Goal: Find contact information: Find contact information

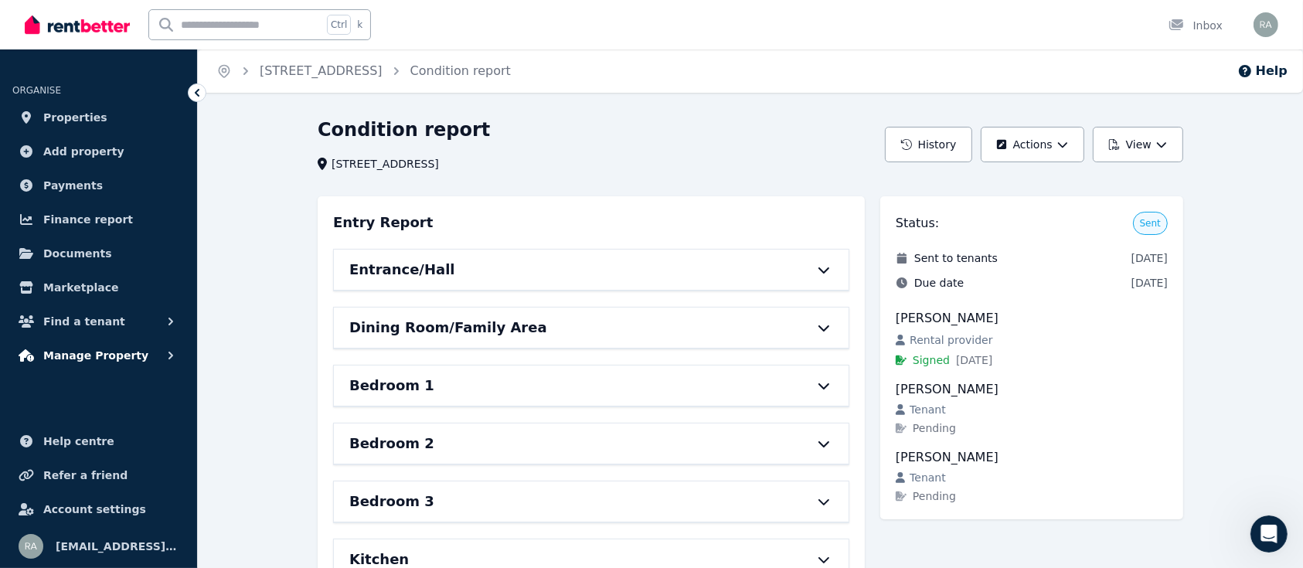
click at [114, 359] on span "Manage Property" at bounding box center [95, 355] width 105 height 19
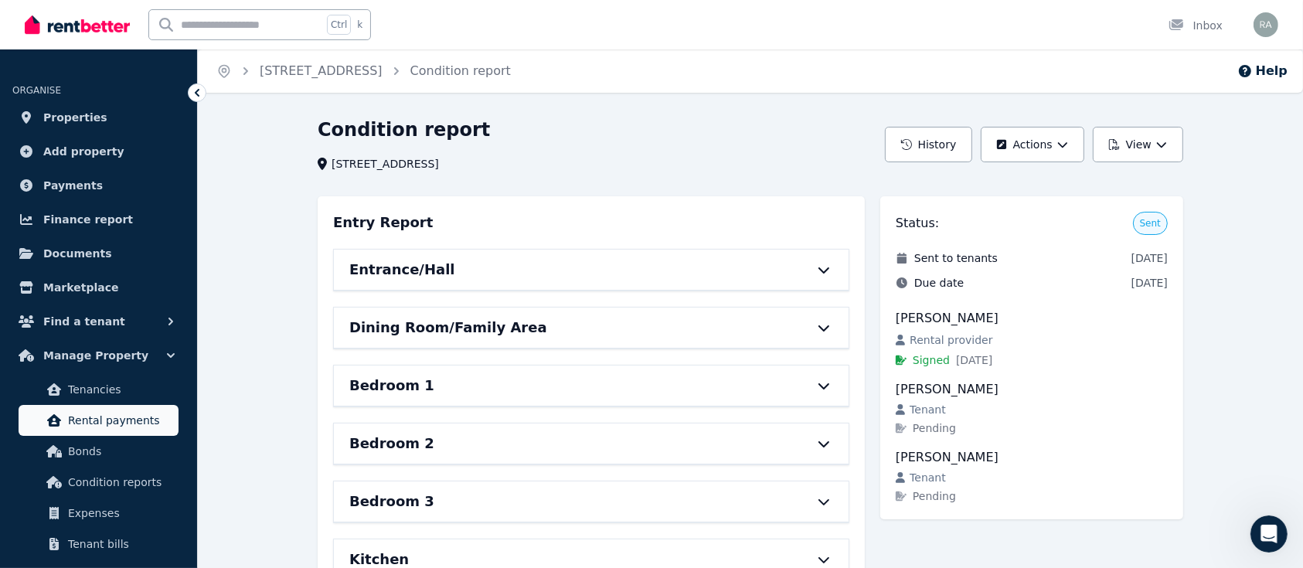
click at [107, 427] on span "Rental payments" at bounding box center [120, 420] width 104 height 19
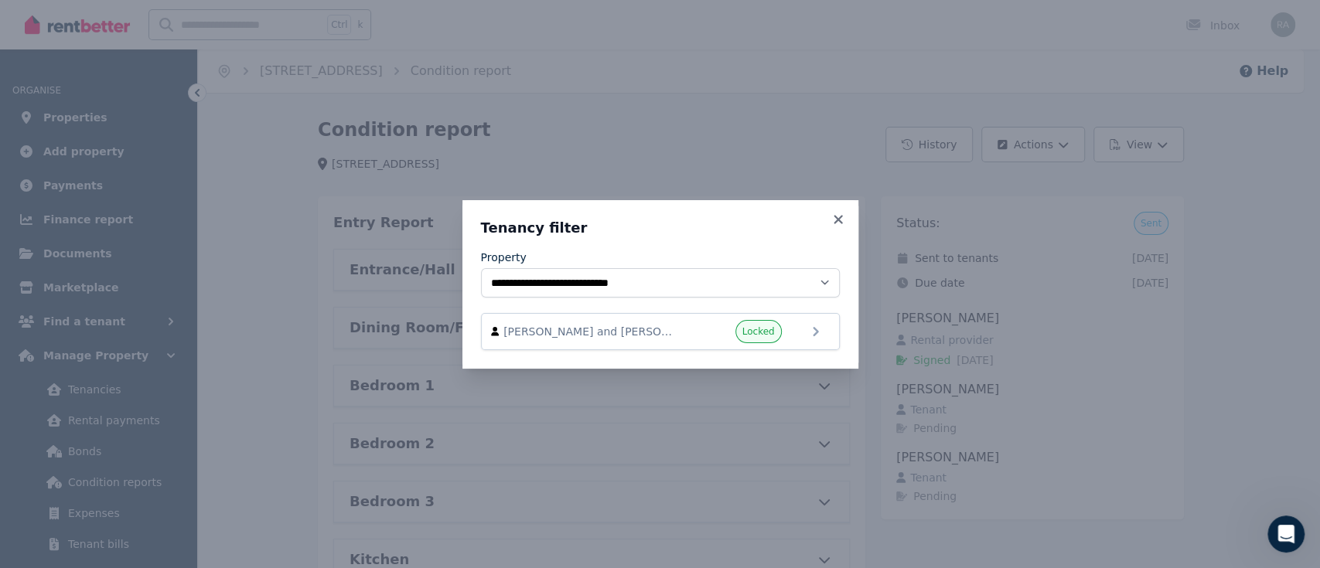
click at [90, 453] on div "**********" at bounding box center [660, 284] width 1320 height 568
click at [831, 213] on icon at bounding box center [837, 220] width 15 height 14
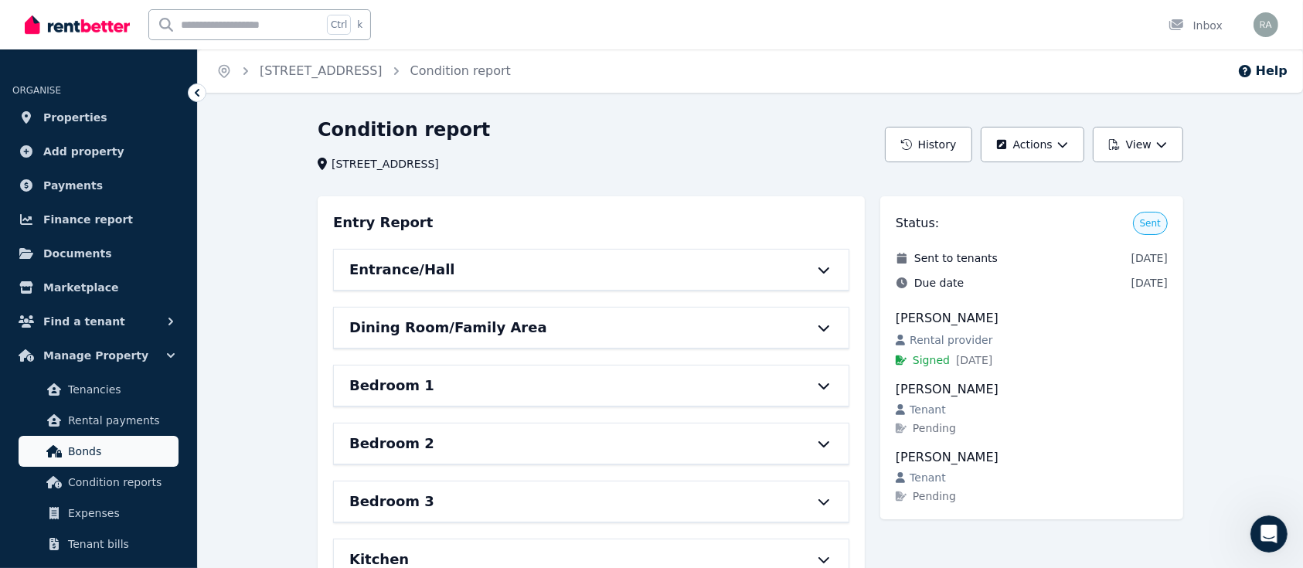
click at [83, 453] on span "Bonds" at bounding box center [120, 451] width 104 height 19
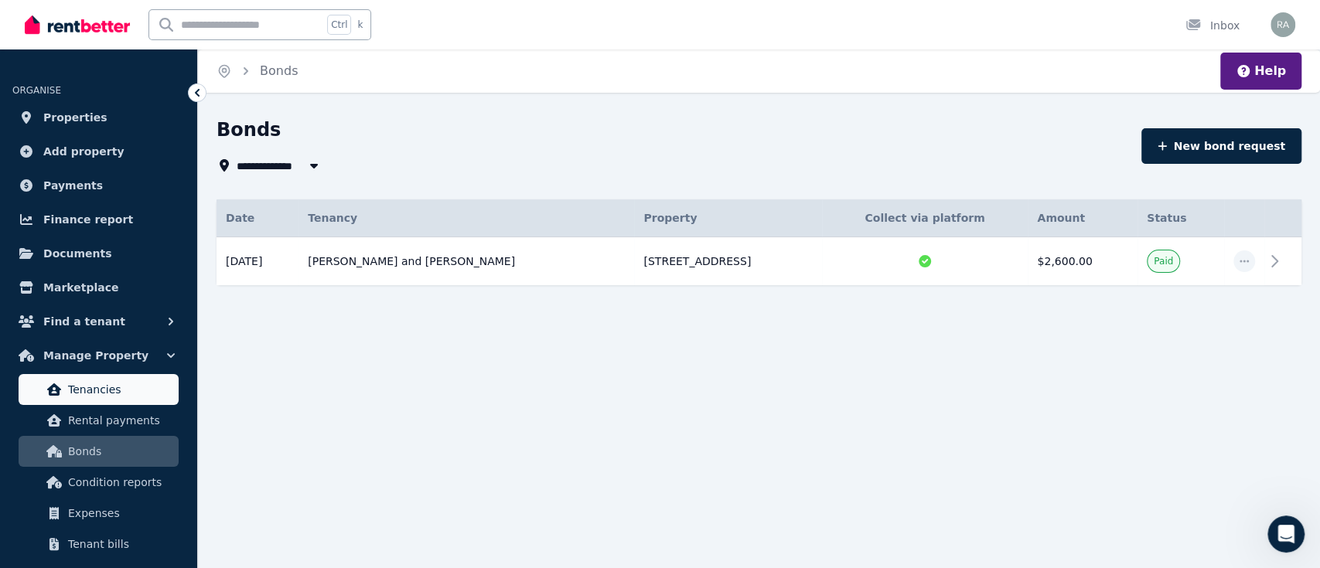
click at [121, 397] on span "Tenancies" at bounding box center [120, 389] width 104 height 19
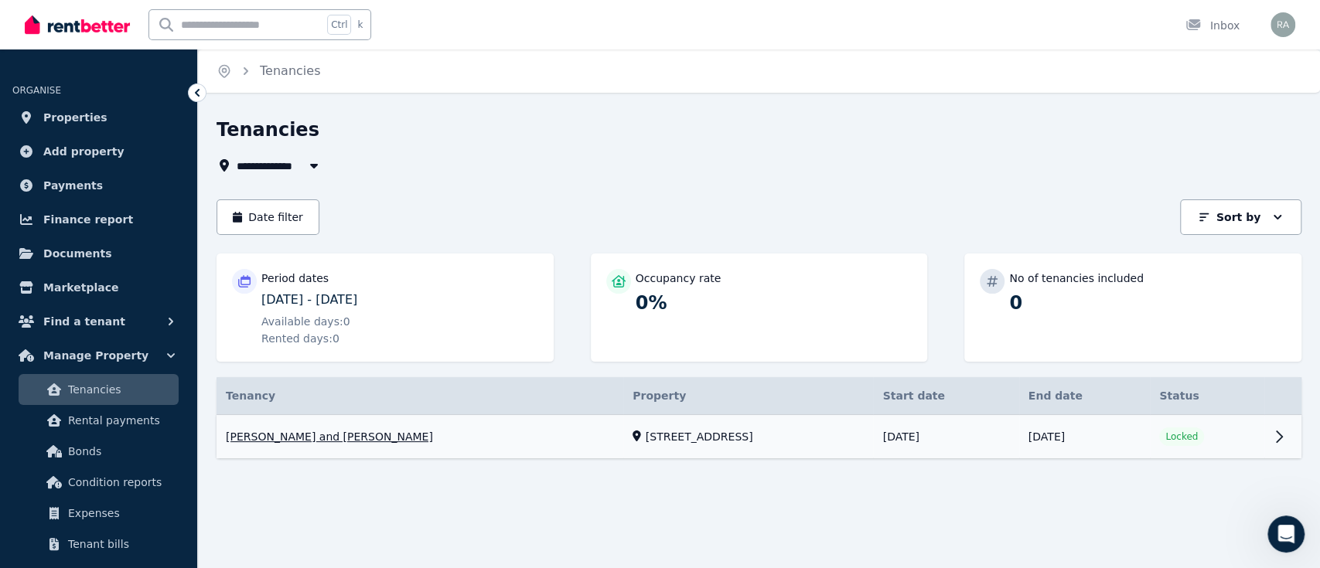
click at [1280, 431] on link "View property details" at bounding box center [758, 437] width 1085 height 44
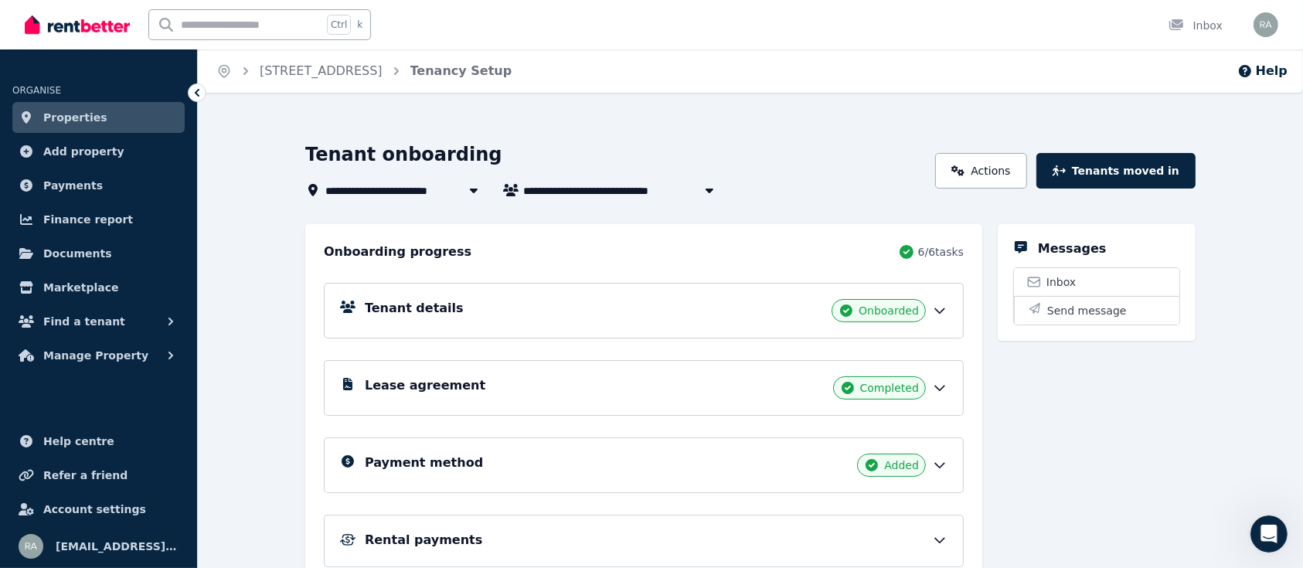
click at [940, 306] on icon at bounding box center [939, 310] width 15 height 15
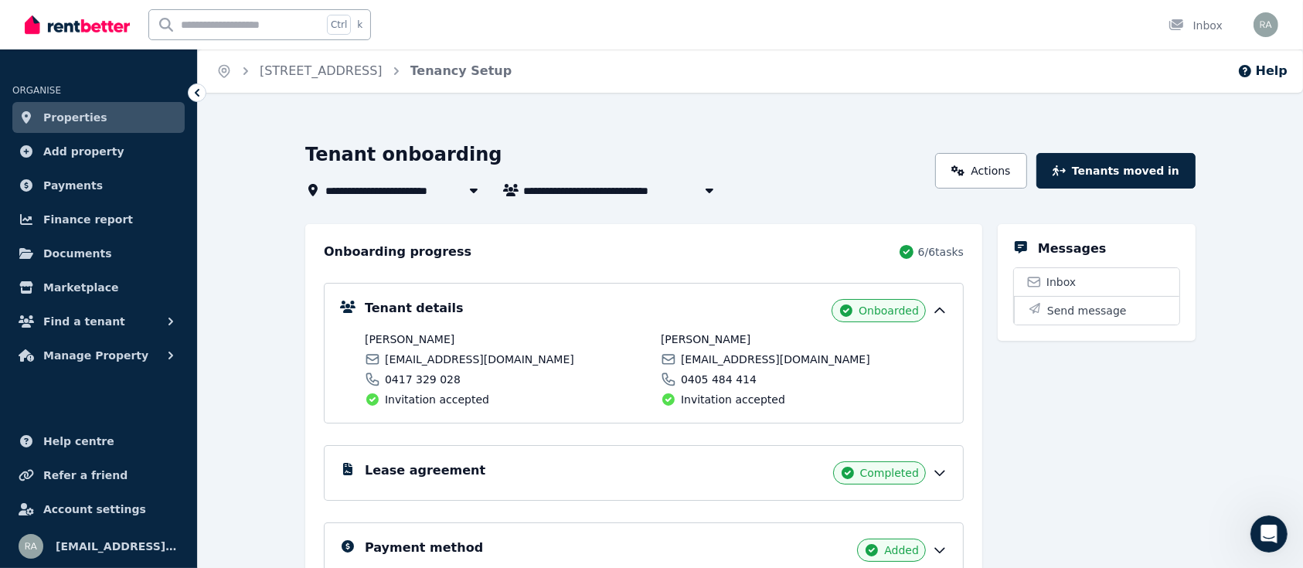
click at [403, 339] on span "[PERSON_NAME]" at bounding box center [508, 339] width 287 height 15
copy span "Rohrlach"
drag, startPoint x: 386, startPoint y: 358, endPoint x: 489, endPoint y: 356, distance: 102.8
click at [489, 356] on div "[EMAIL_ADDRESS][DOMAIN_NAME]" at bounding box center [508, 359] width 287 height 15
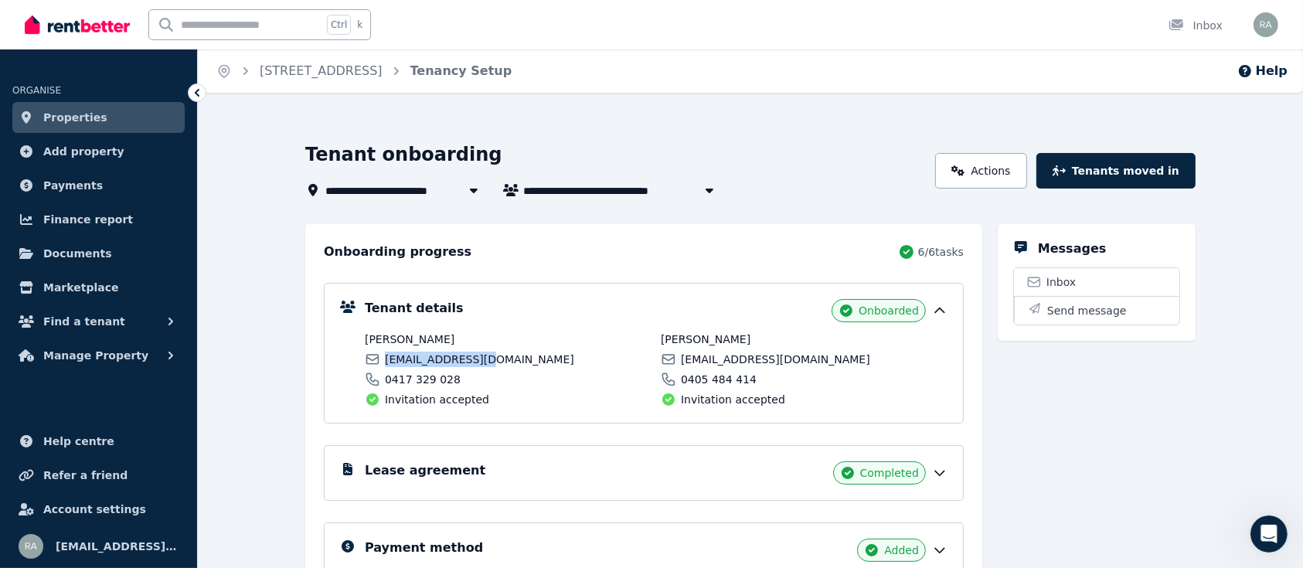
copy span "[EMAIL_ADDRESS][DOMAIN_NAME]"
drag, startPoint x: 385, startPoint y: 378, endPoint x: 455, endPoint y: 379, distance: 70.3
click at [455, 379] on div "0417 329 028" at bounding box center [508, 379] width 287 height 15
copy span "0417 329 028"
drag, startPoint x: 681, startPoint y: 359, endPoint x: 819, endPoint y: 365, distance: 137.7
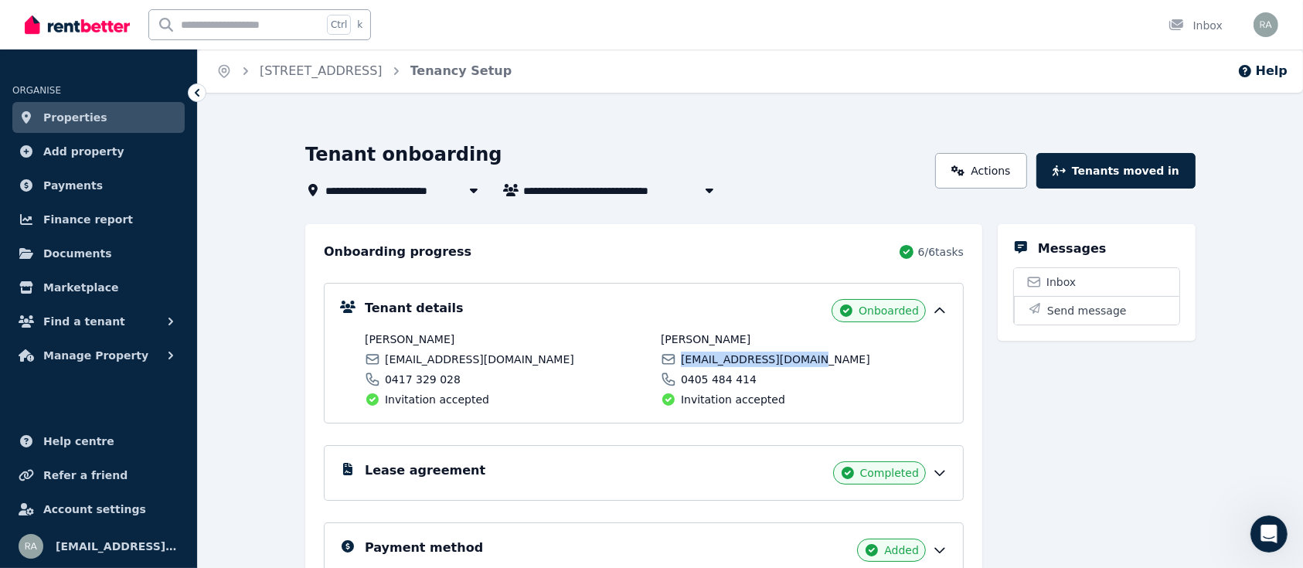
click at [819, 365] on div "[EMAIL_ADDRESS][DOMAIN_NAME]" at bounding box center [804, 359] width 287 height 15
copy span "[EMAIL_ADDRESS][DOMAIN_NAME]"
click at [684, 380] on span "0405 484 414" at bounding box center [719, 379] width 76 height 15
drag, startPoint x: 680, startPoint y: 377, endPoint x: 754, endPoint y: 382, distance: 74.4
click at [754, 382] on div "0405 484 414" at bounding box center [804, 379] width 287 height 15
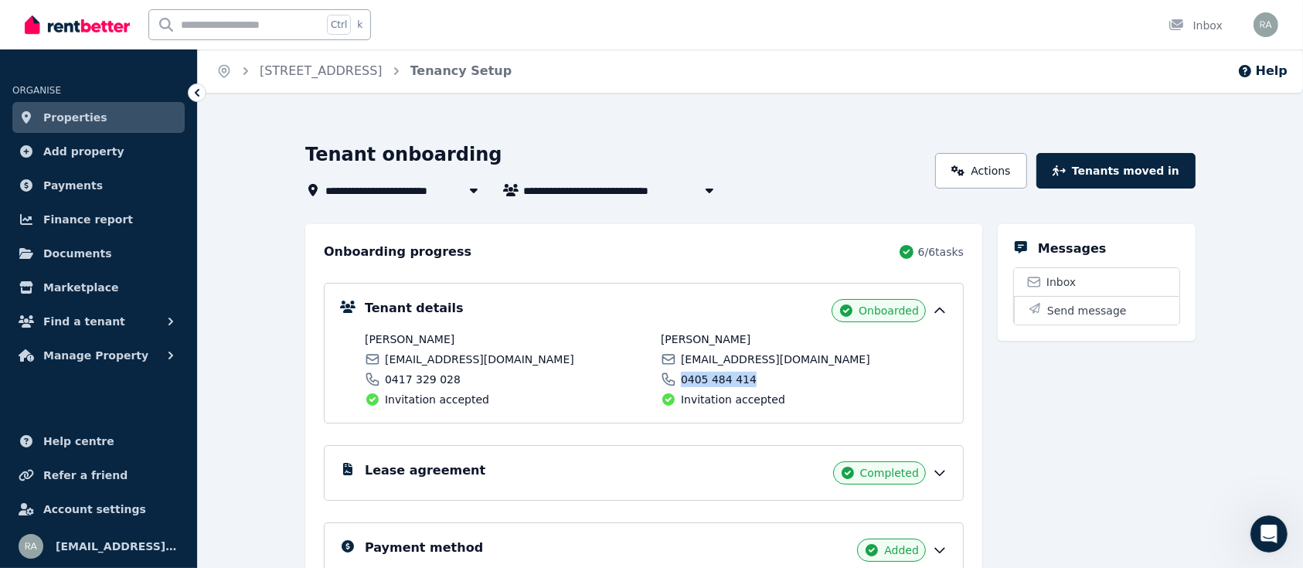
copy span "0405 484 414"
drag, startPoint x: 396, startPoint y: 334, endPoint x: 451, endPoint y: 336, distance: 54.9
click at [451, 336] on span "[PERSON_NAME]" at bounding box center [508, 339] width 287 height 15
copy span "Rohrlach"
click at [386, 366] on span "[EMAIL_ADDRESS][DOMAIN_NAME]" at bounding box center [479, 359] width 189 height 15
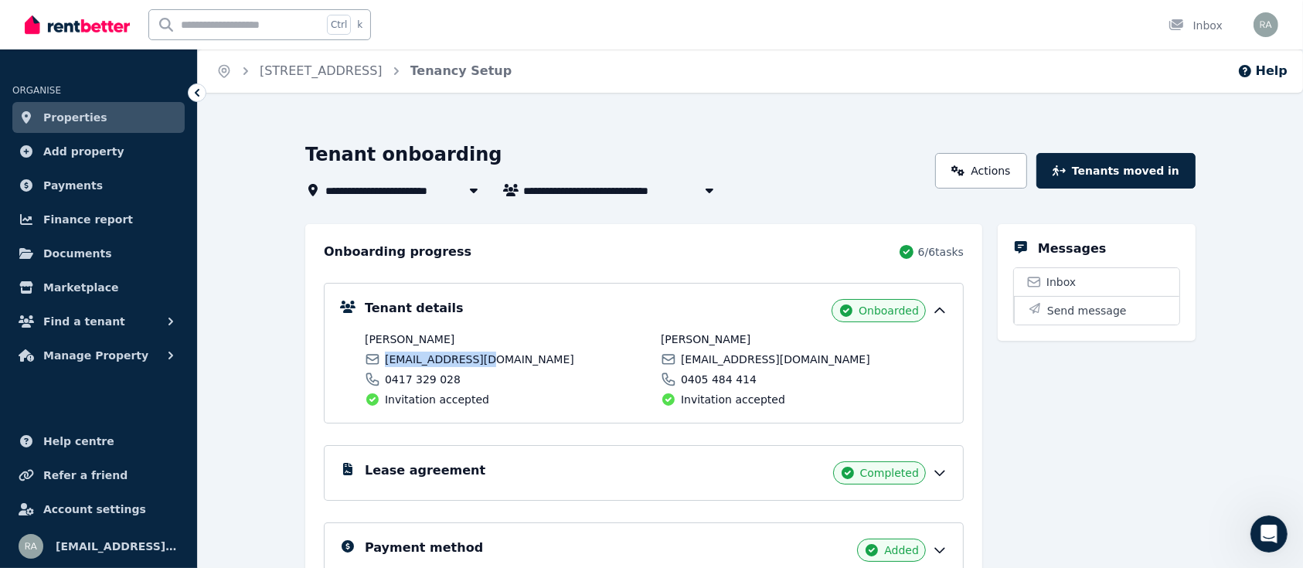
drag, startPoint x: 386, startPoint y: 356, endPoint x: 489, endPoint y: 356, distance: 102.8
click at [489, 356] on div "[EMAIL_ADDRESS][DOMAIN_NAME]" at bounding box center [508, 359] width 287 height 15
copy span "[EMAIL_ADDRESS][DOMAIN_NAME]"
drag, startPoint x: 384, startPoint y: 377, endPoint x: 480, endPoint y: 373, distance: 96.0
click at [480, 373] on div "0417 329 028" at bounding box center [508, 379] width 287 height 15
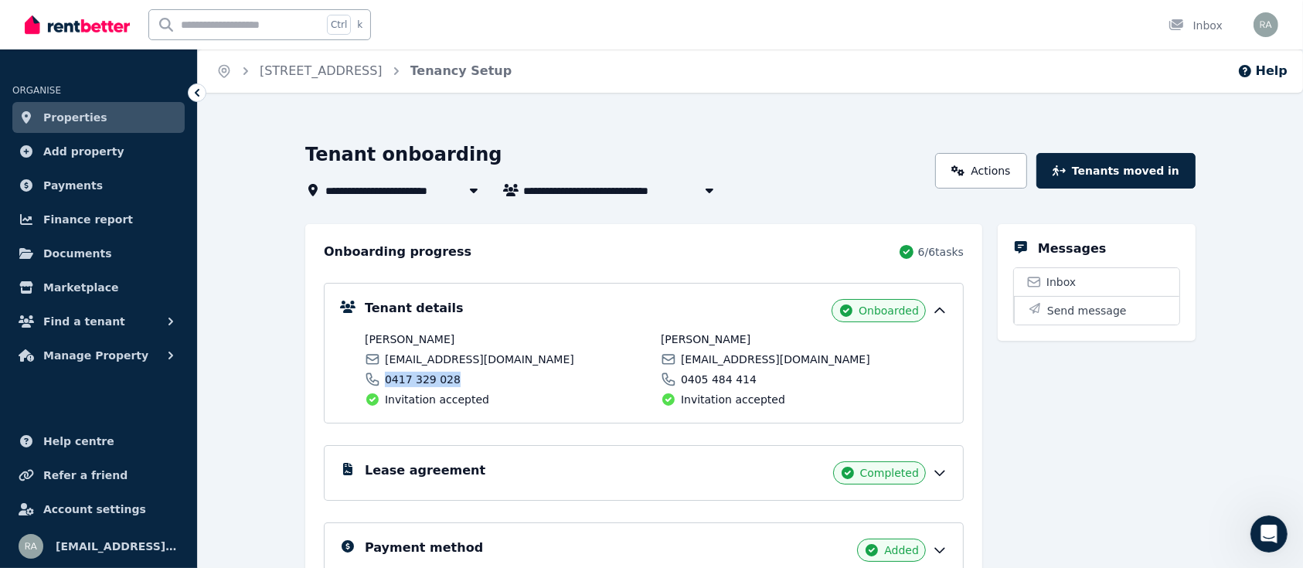
copy span "0417 329 028"
drag, startPoint x: 684, startPoint y: 363, endPoint x: 809, endPoint y: 361, distance: 125.3
click at [809, 361] on div "[EMAIL_ADDRESS][DOMAIN_NAME]" at bounding box center [804, 359] width 287 height 15
copy span "[EMAIL_ADDRESS][DOMAIN_NAME]"
drag, startPoint x: 681, startPoint y: 380, endPoint x: 771, endPoint y: 373, distance: 90.7
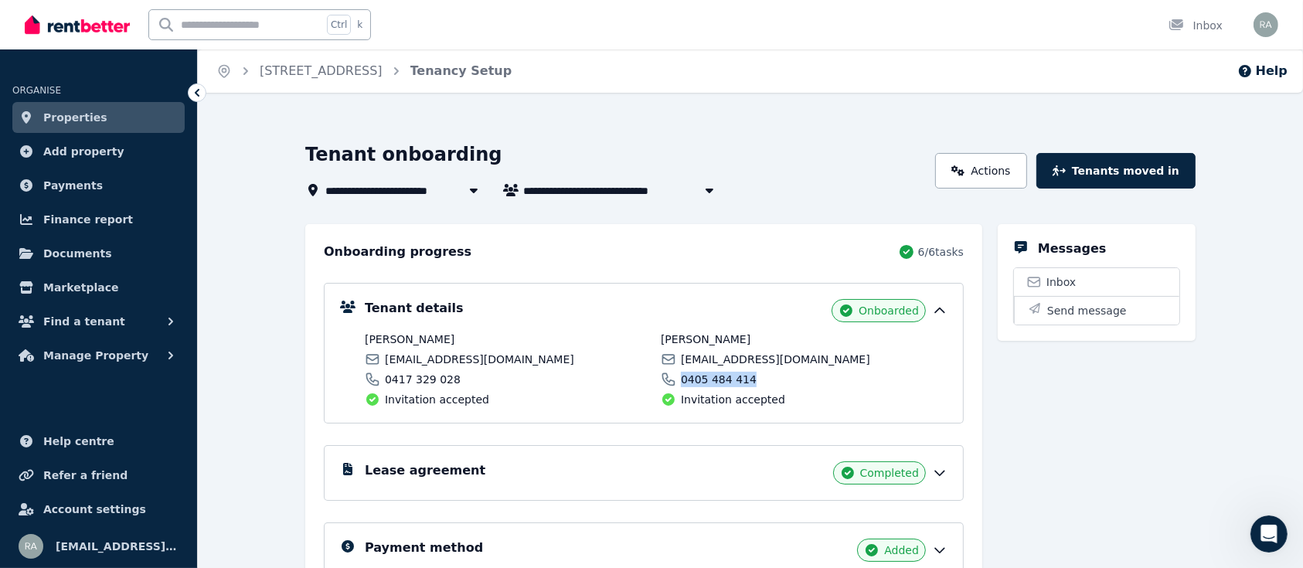
click at [771, 373] on div "0405 484 414" at bounding box center [804, 379] width 287 height 15
copy span "0405 484 414"
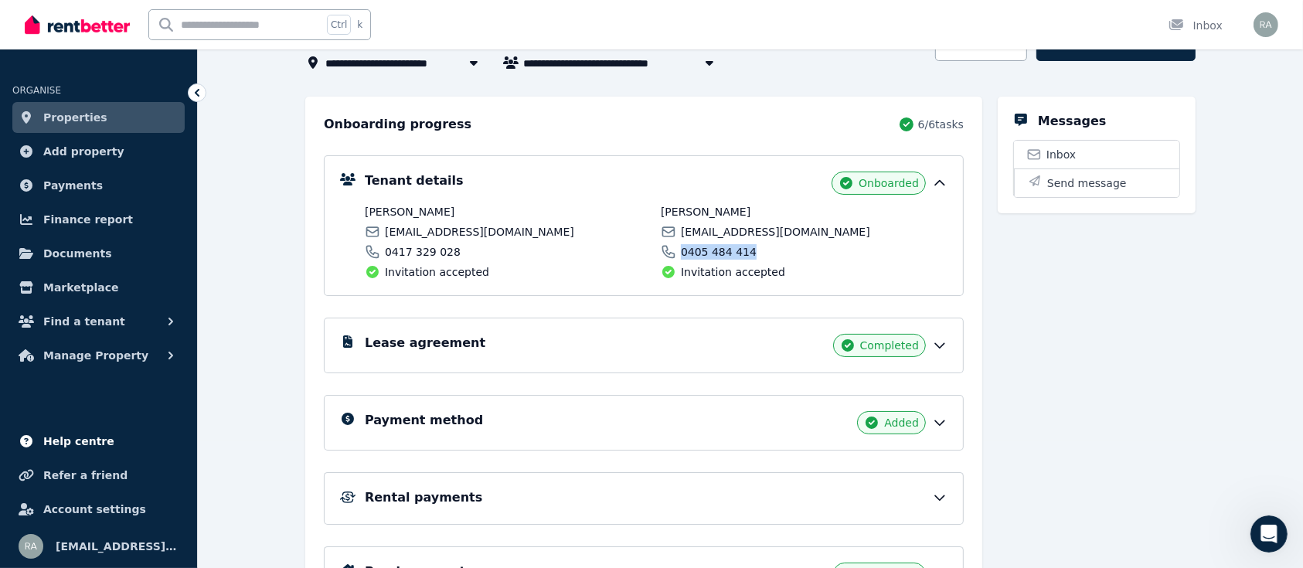
scroll to position [131, 0]
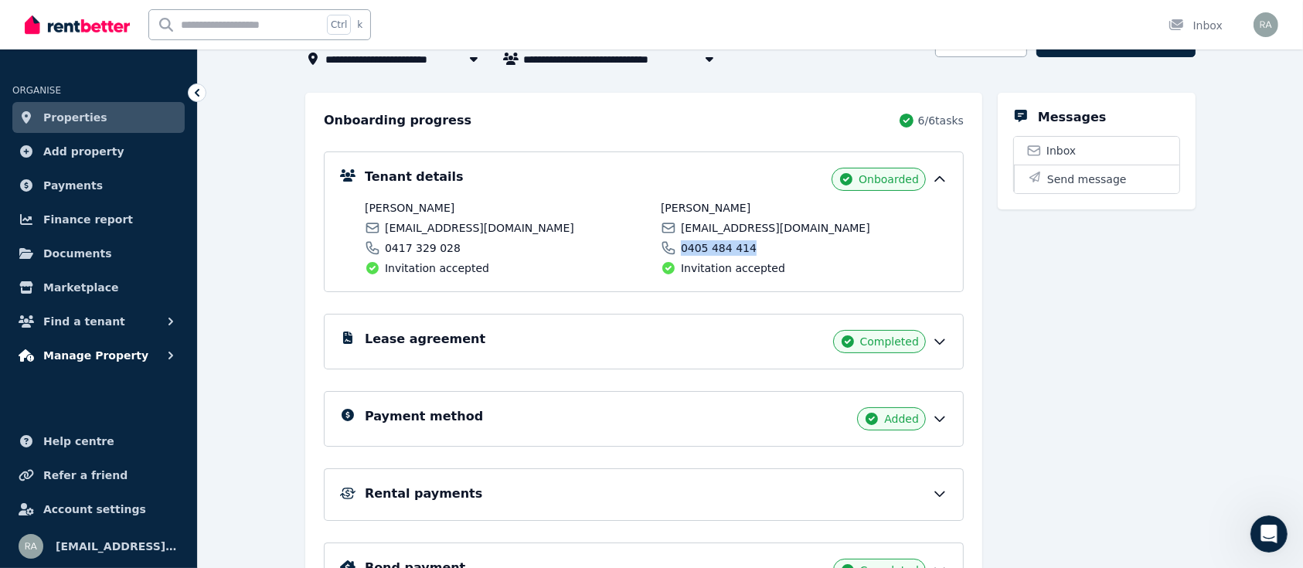
click at [105, 362] on span "Manage Property" at bounding box center [95, 355] width 105 height 19
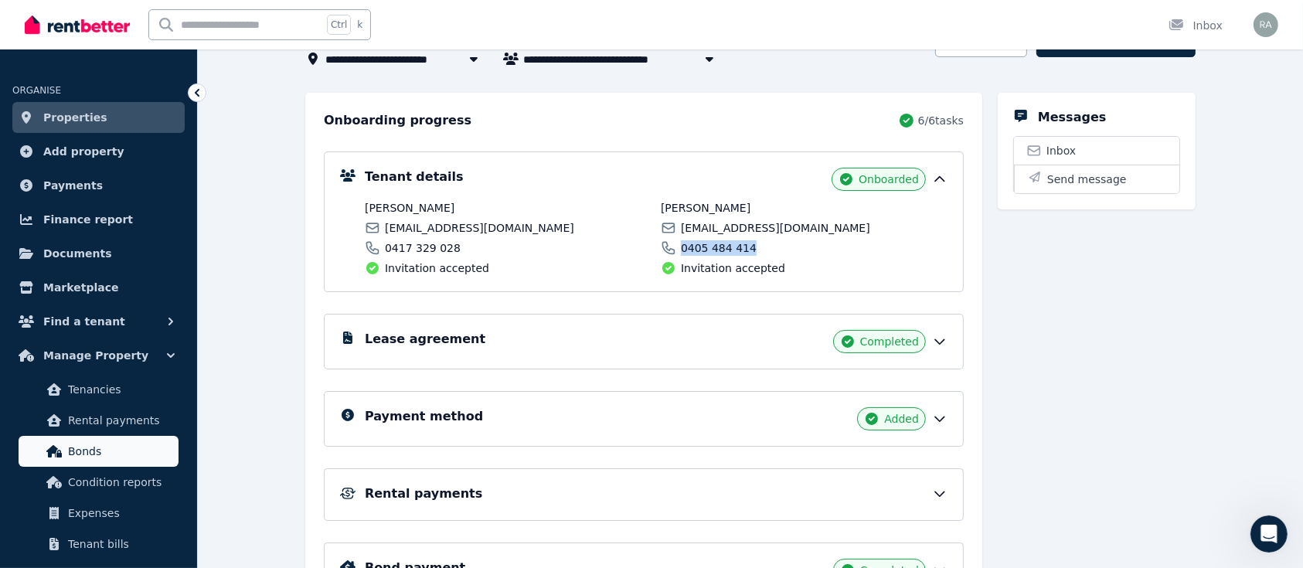
click at [83, 448] on span "Bonds" at bounding box center [120, 451] width 104 height 19
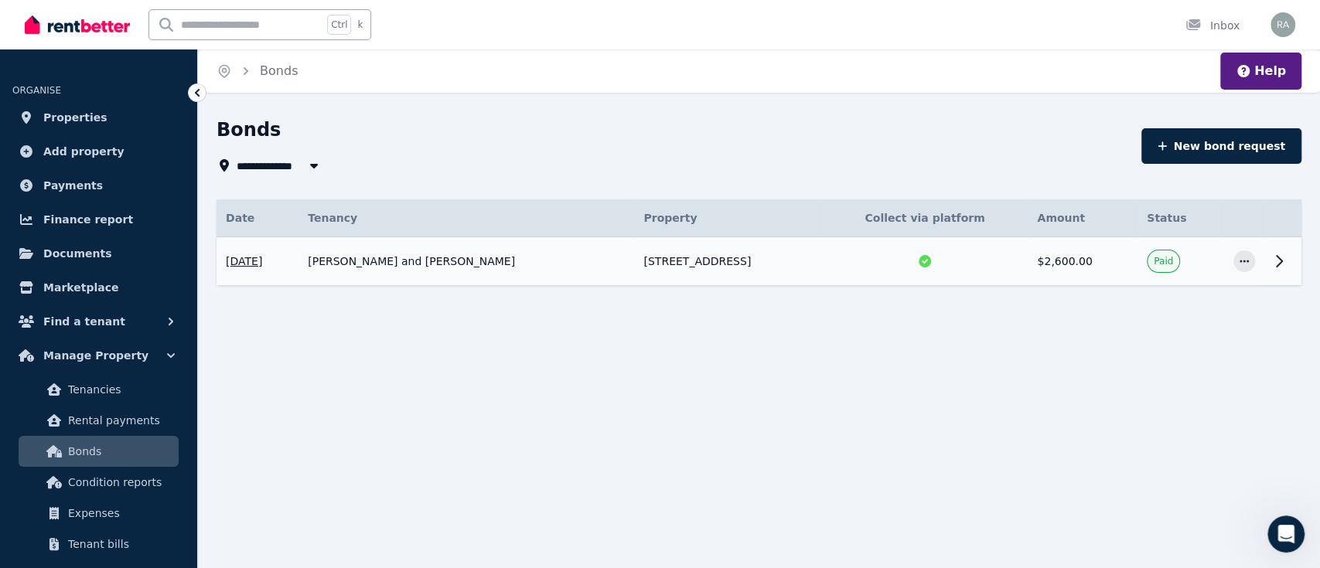
click at [1275, 261] on icon at bounding box center [1278, 261] width 19 height 19
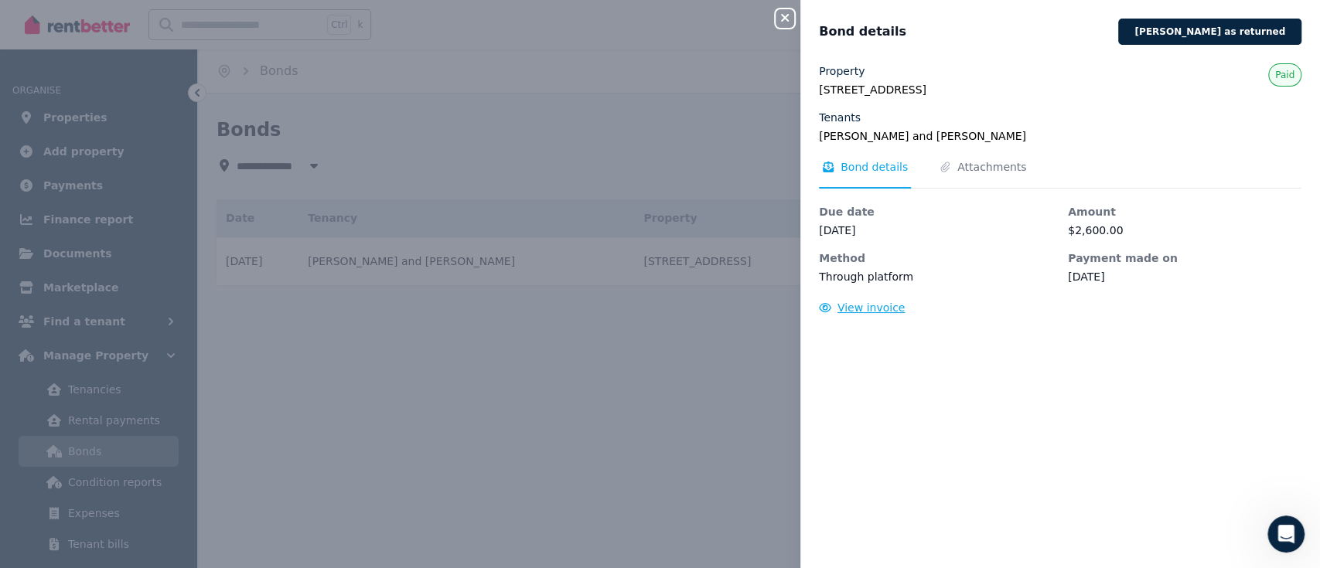
click at [871, 309] on span "View invoice" at bounding box center [871, 307] width 68 height 12
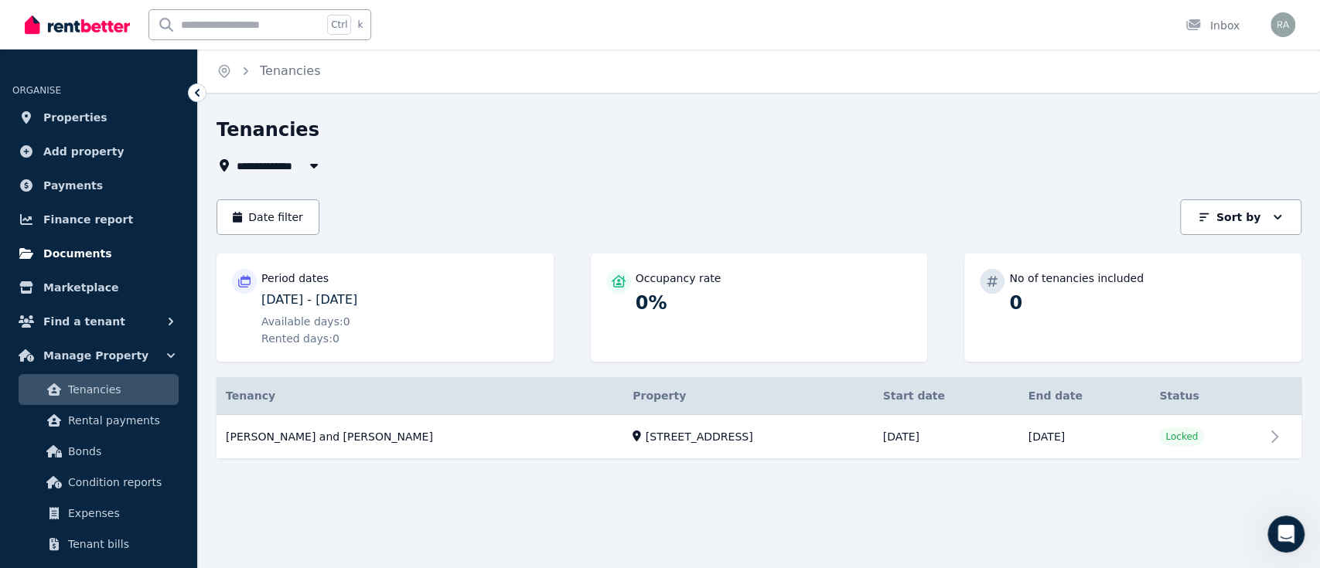
click at [87, 254] on span "Documents" at bounding box center [77, 253] width 69 height 19
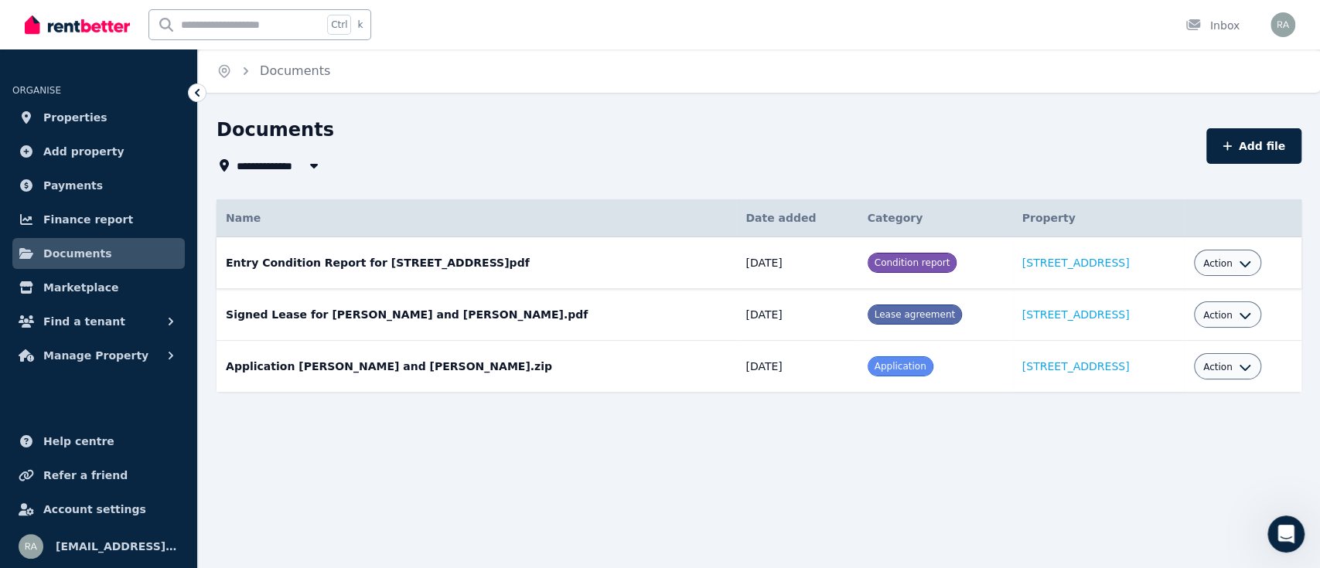
click at [1238, 267] on icon "button" at bounding box center [1244, 263] width 12 height 12
click at [1113, 504] on div "**********" at bounding box center [660, 284] width 1320 height 568
click at [83, 121] on span "Properties" at bounding box center [75, 117] width 64 height 19
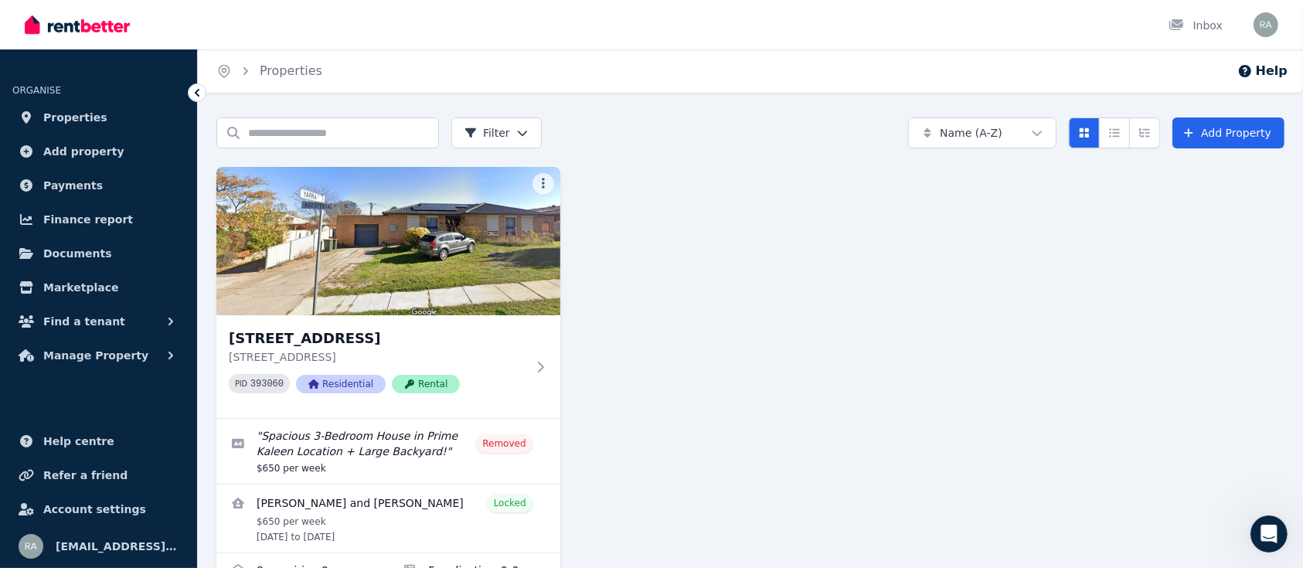
scroll to position [50, 0]
